Goal: Navigation & Orientation: Find specific page/section

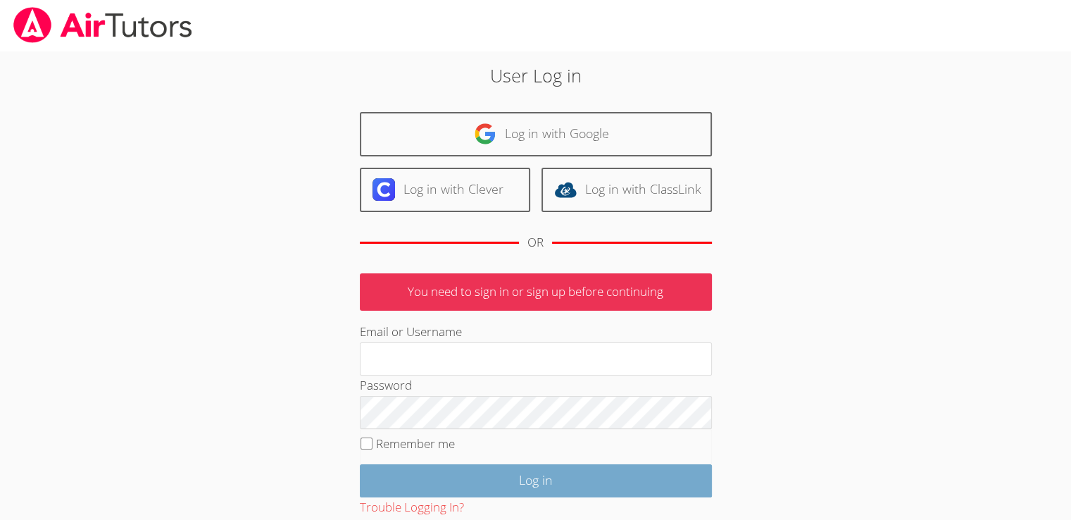
type input "[EMAIL_ADDRESS][DOMAIN_NAME]"
click at [458, 474] on input "Log in" at bounding box center [536, 480] width 352 height 33
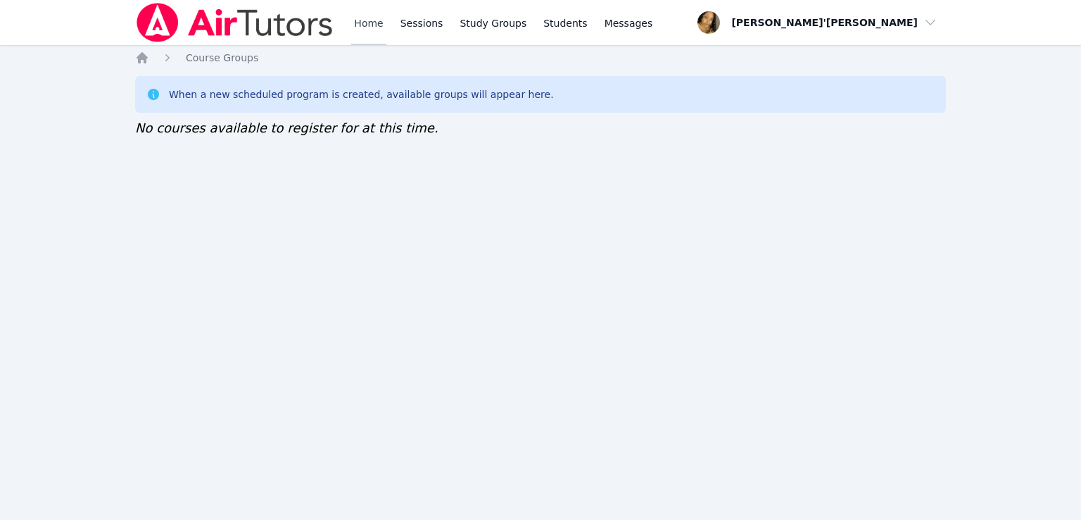
click at [370, 39] on link "Home" at bounding box center [368, 22] width 34 height 45
